Goal: Task Accomplishment & Management: Use online tool/utility

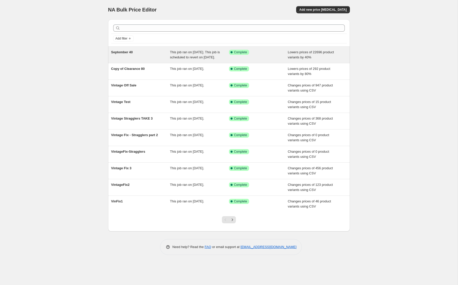
click at [201, 58] on span "This job ran on [DATE]. This job is scheduled to revert on [DATE]." at bounding box center [195, 54] width 50 height 9
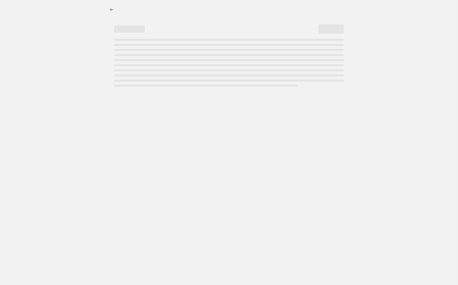
select select "percentage"
select select "tag"
select select "not_equal"
select select "tag"
select select "not_equal"
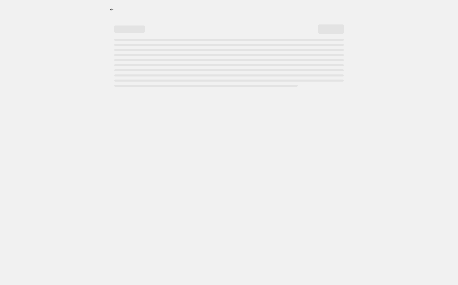
select select "tag"
select select "not_equal"
select select "collection"
select select "not_equal"
select select "collection"
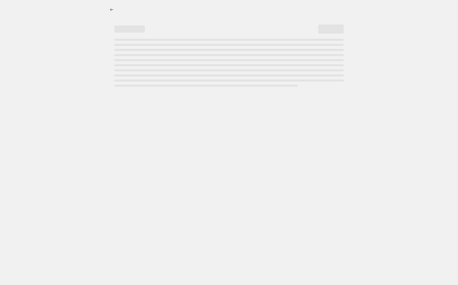
select select "not_equal"
select select "product_status"
select select "vendor"
select select "not_equal"
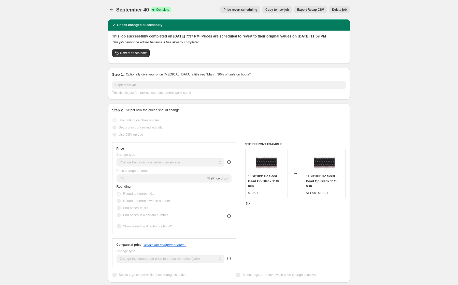
click at [243, 7] on button "Price revert scheduling" at bounding box center [241, 9] width 40 height 7
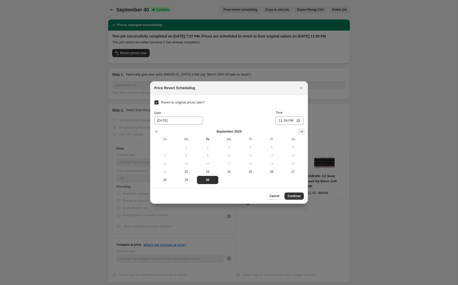
click at [303, 128] on button "Show next month, October 2025" at bounding box center [301, 131] width 7 height 7
click at [184, 154] on span "6" at bounding box center [186, 155] width 17 height 4
type input "[DATE]"
click at [297, 192] on button "Continue" at bounding box center [294, 195] width 19 height 7
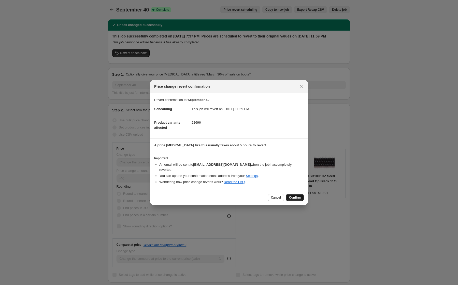
click at [294, 195] on span "Confirm" at bounding box center [295, 197] width 12 height 4
